Goal: Information Seeking & Learning: Find specific fact

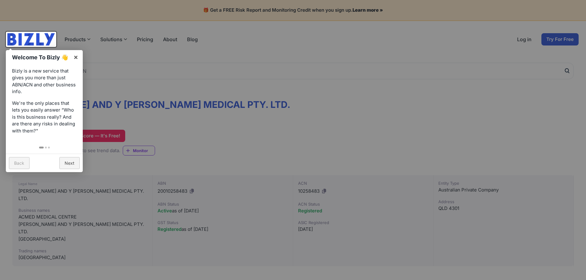
click at [250, 109] on div at bounding box center [293, 140] width 586 height 280
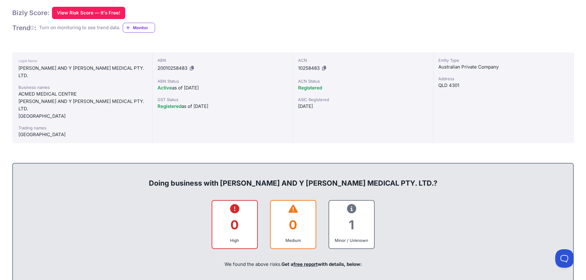
scroll to position [92, 0]
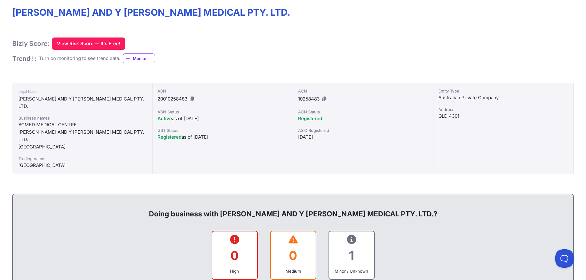
click at [326, 98] on icon at bounding box center [324, 99] width 4 height 5
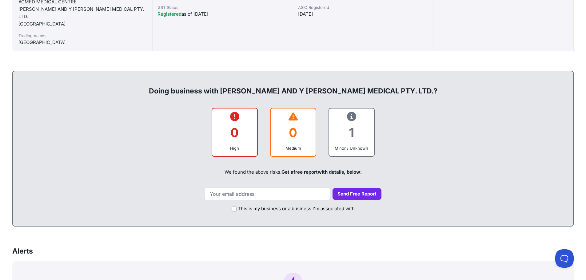
scroll to position [0, 0]
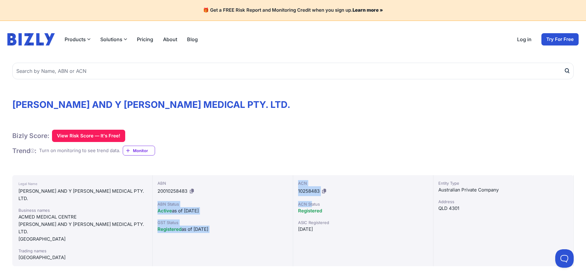
drag, startPoint x: 312, startPoint y: 186, endPoint x: 311, endPoint y: 201, distance: 14.2
click at [311, 201] on div "Legal Name [PERSON_NAME] AND Y [PERSON_NAME] MEDICAL PTY. LTD. Business names […" at bounding box center [292, 220] width 561 height 91
click at [277, 197] on div "ABN 20010258483 ABN Status Active as of [DATE] GST Status Registered as of [DAT…" at bounding box center [223, 220] width 140 height 91
drag, startPoint x: 293, startPoint y: 194, endPoint x: 321, endPoint y: 190, distance: 28.7
click at [321, 190] on div "ACN 10258483 ACN Status Registered ASIC Registered [DATE]" at bounding box center [363, 220] width 140 height 91
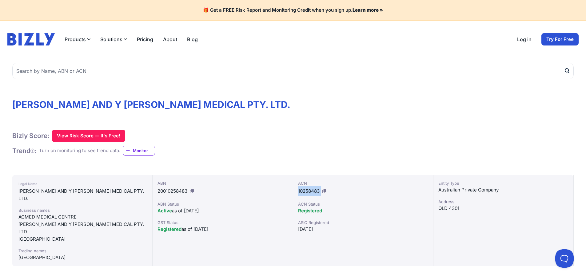
copy div "10258483"
click at [244, 139] on div "Bizly Score: View Risk Score — It's Free! View Risk Score — It's Free!" at bounding box center [292, 136] width 561 height 12
